Goal: Task Accomplishment & Management: Use online tool/utility

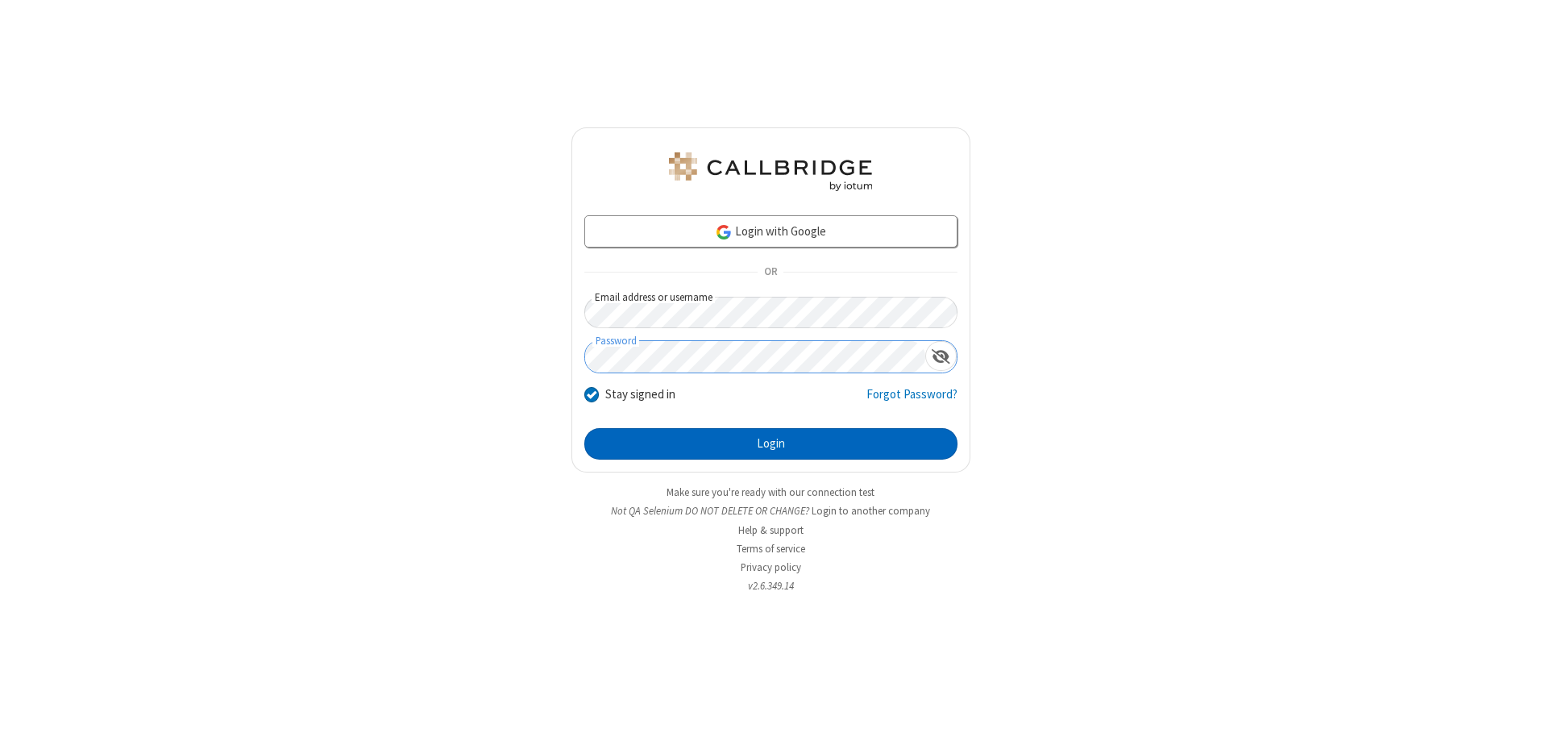
click at [771, 443] on button "Login" at bounding box center [770, 444] width 373 height 32
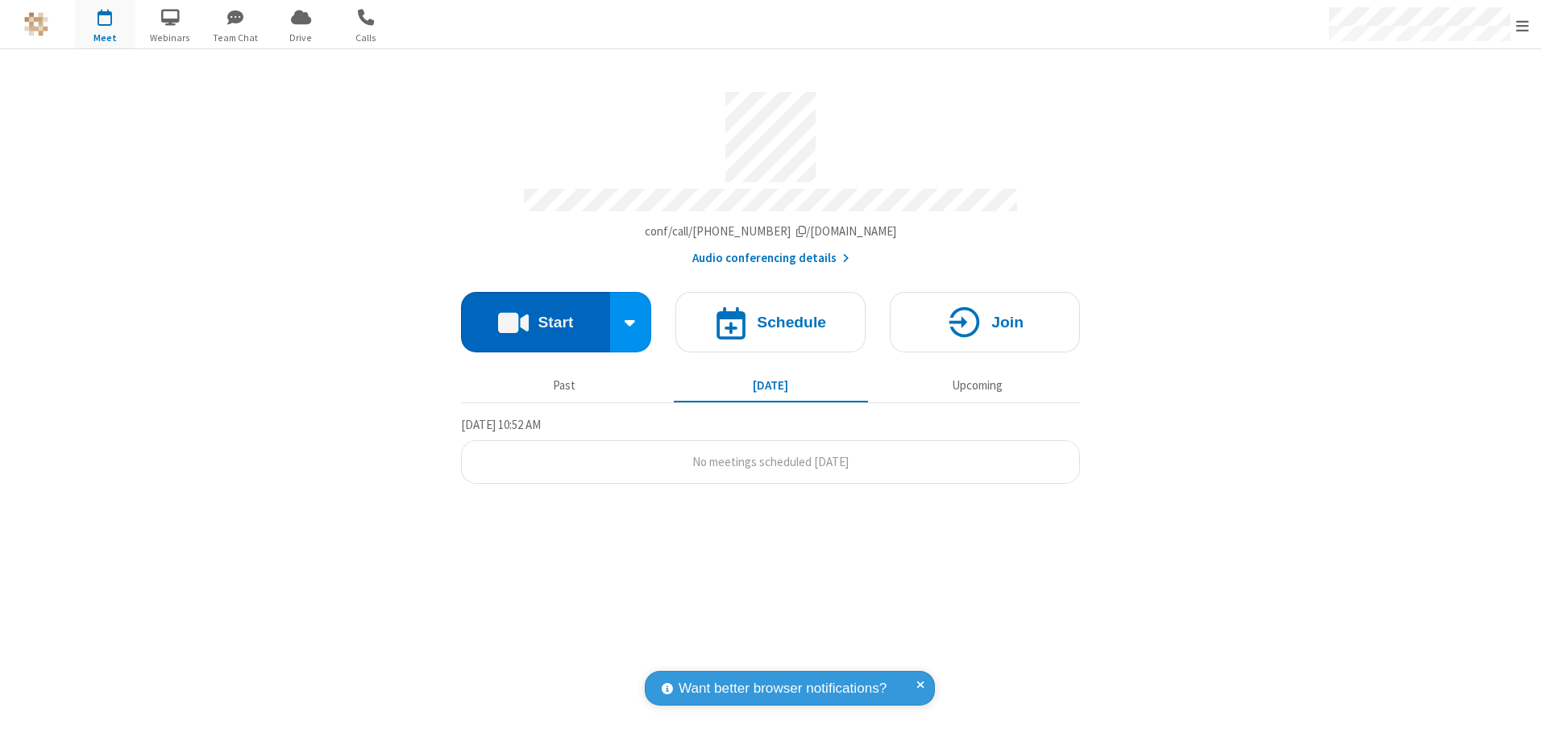
click at [535, 316] on button "Start" at bounding box center [535, 322] width 149 height 60
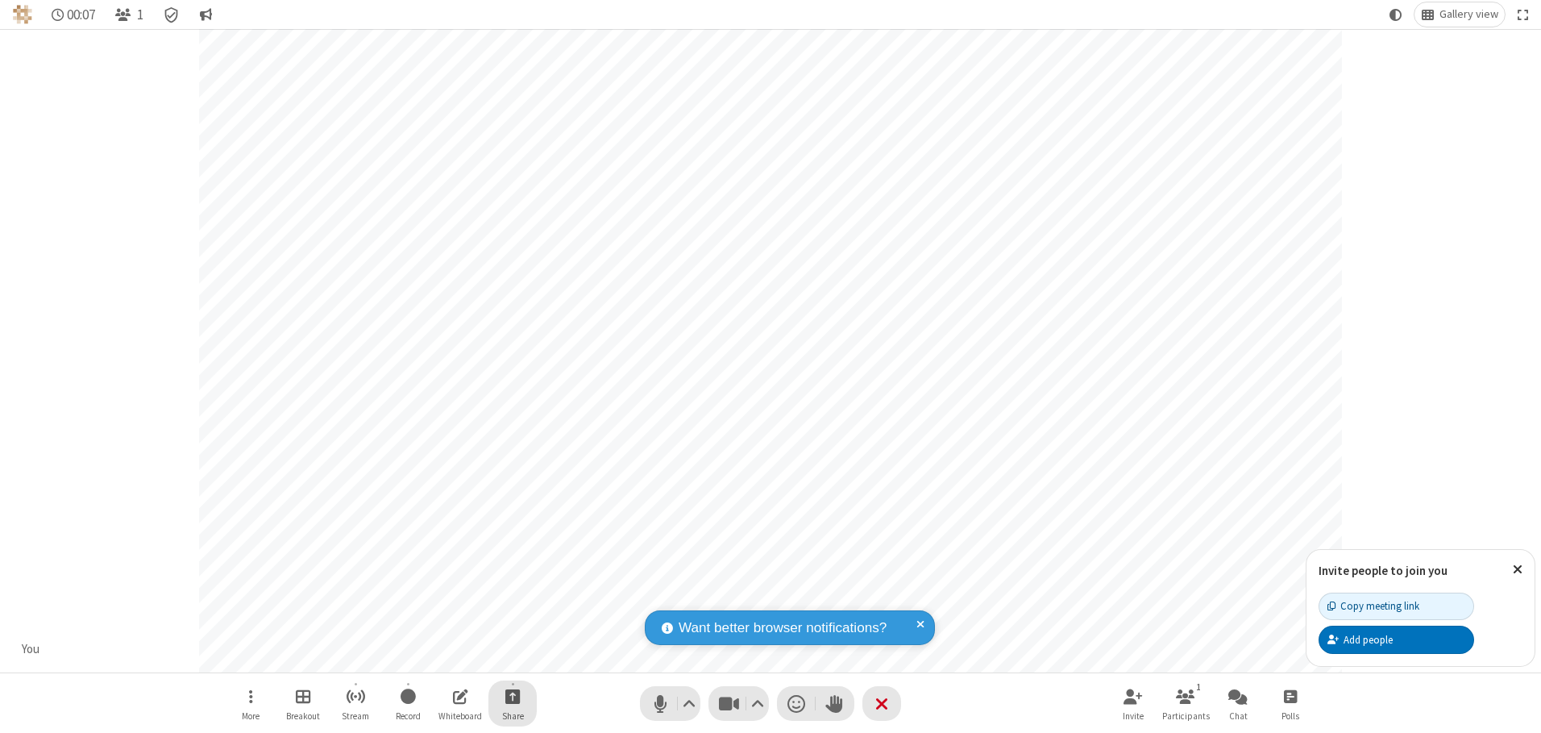
click at [513, 696] on span "Start sharing" at bounding box center [512, 696] width 15 height 20
click at [447, 657] on span "Share my screen" at bounding box center [448, 658] width 19 height 14
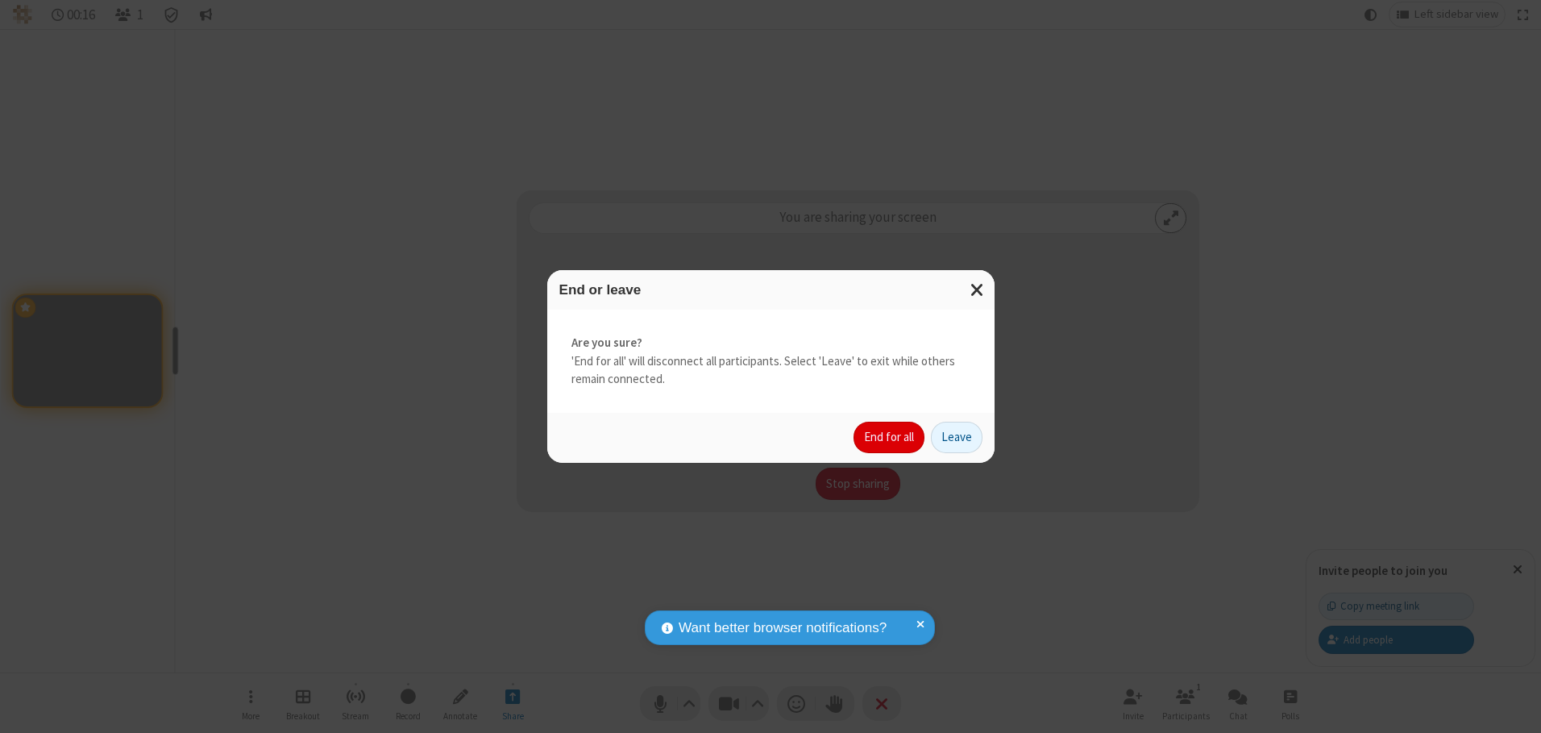
click at [890, 437] on button "End for all" at bounding box center [889, 438] width 71 height 32
